Goal: Information Seeking & Learning: Learn about a topic

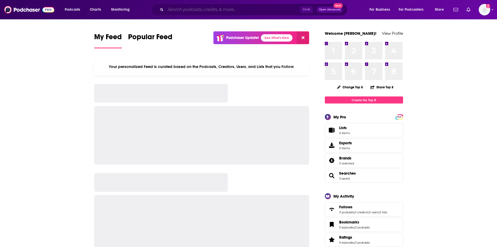
drag, startPoint x: 0, startPoint y: 0, endPoint x: 236, endPoint y: 11, distance: 236.4
click at [236, 11] on input "Search podcasts, credits, & more..." at bounding box center [233, 9] width 135 height 8
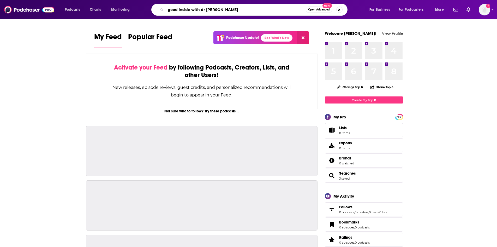
type input "good inside with dr [PERSON_NAME]"
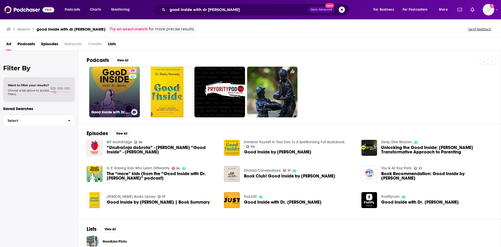
click at [120, 104] on link "79 Good Inside with Dr. [PERSON_NAME]" at bounding box center [114, 92] width 51 height 51
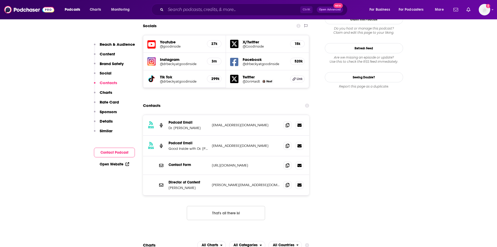
scroll to position [626, 0]
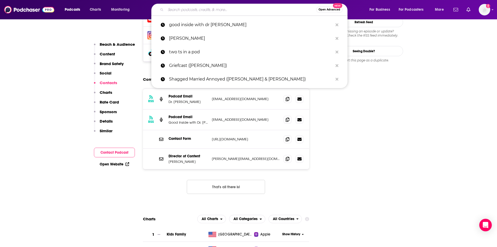
click at [200, 9] on input "Search podcasts, credits, & more..." at bounding box center [241, 9] width 151 height 8
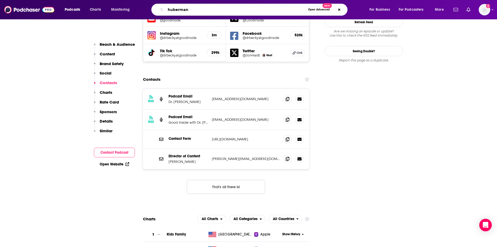
type input "[PERSON_NAME]"
